Goal: Information Seeking & Learning: Learn about a topic

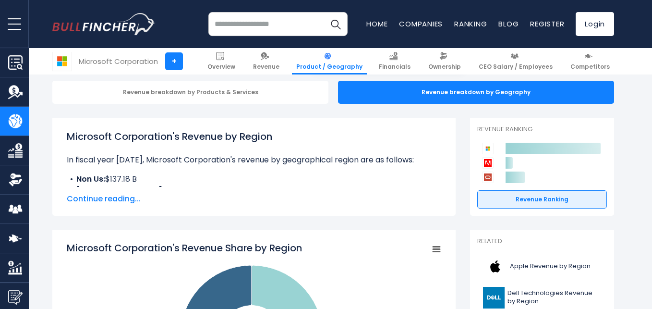
scroll to position [98, 0]
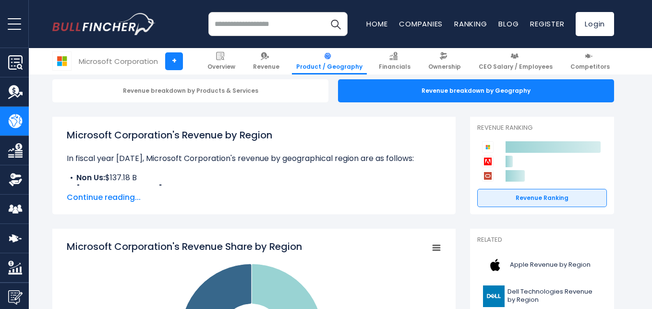
click at [116, 195] on span "Continue reading..." at bounding box center [254, 198] width 375 height 12
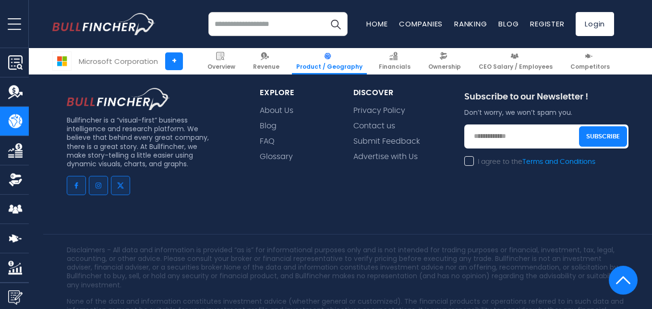
scroll to position [2272, 0]
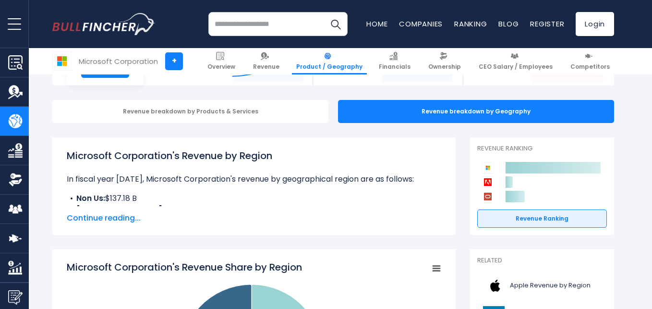
scroll to position [81, 0]
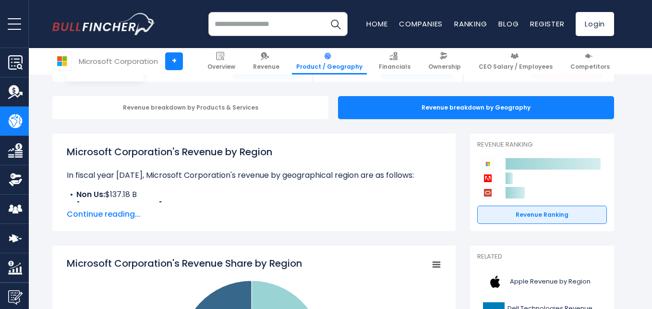
click at [124, 222] on div "Microsoft Corporation's Revenue by Region In fiscal year 2025, Microsoft Corpor…" at bounding box center [254, 183] width 404 height 98
click at [126, 217] on span "Continue reading..." at bounding box center [254, 215] width 375 height 12
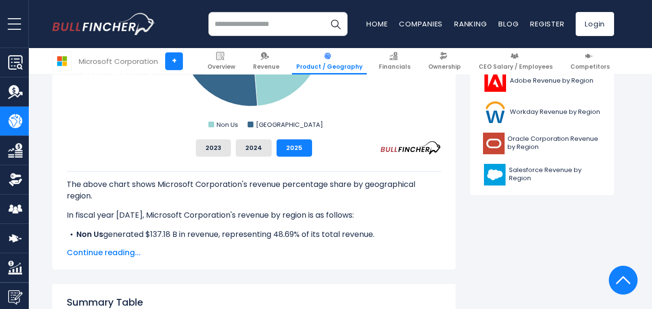
scroll to position [481, 0]
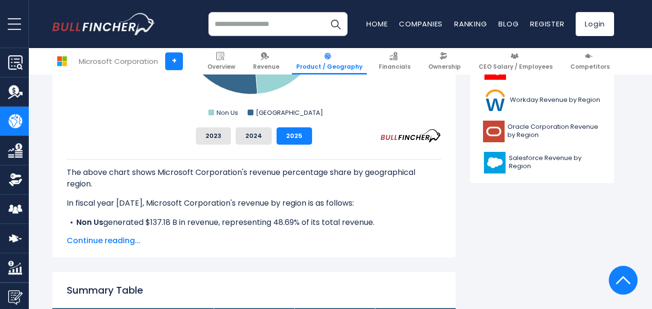
click at [107, 241] on span "Continue reading..." at bounding box center [254, 241] width 375 height 12
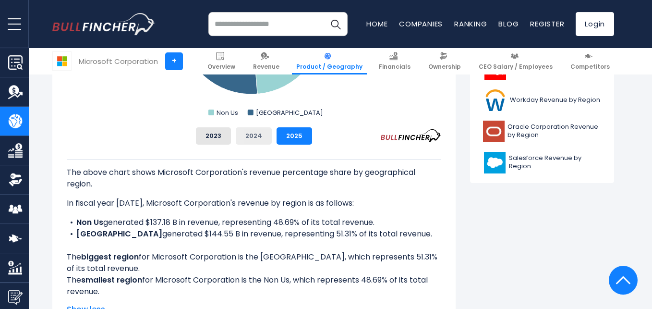
click at [259, 139] on button "2024" at bounding box center [254, 135] width 36 height 17
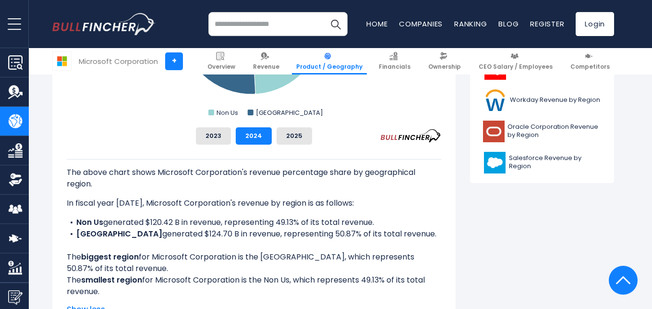
click at [233, 138] on div "2023 2024 2025" at bounding box center [254, 135] width 375 height 17
click at [230, 139] on button "2023" at bounding box center [213, 135] width 35 height 17
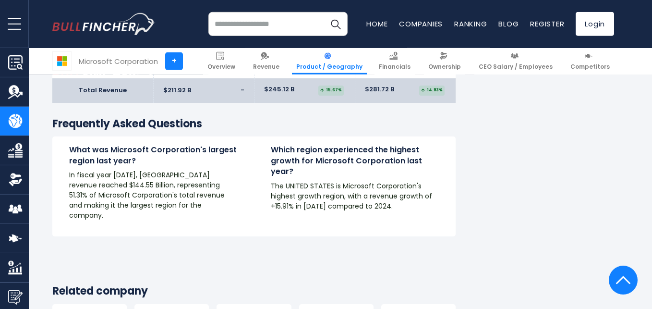
scroll to position [1732, 0]
